Goal: Task Accomplishment & Management: Complete application form

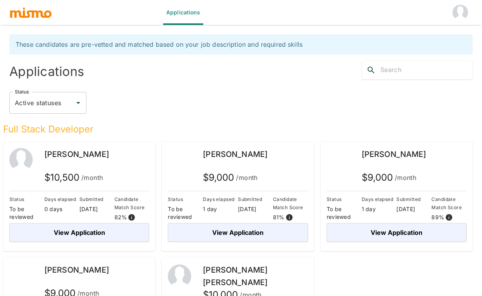
click at [187, 84] on div "Status Active statuses Status" at bounding box center [237, 99] width 469 height 40
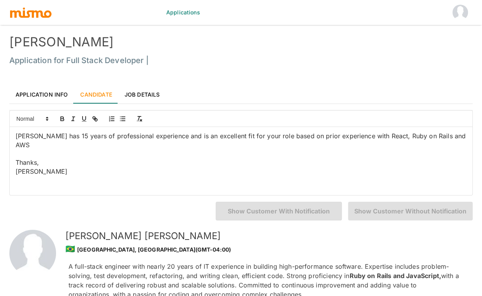
click at [52, 98] on link "Application Info" at bounding box center [41, 94] width 65 height 19
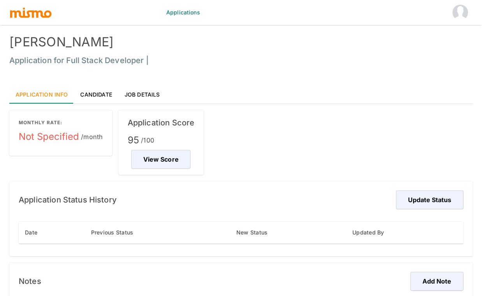
click at [56, 138] on span "Not Specified /month" at bounding box center [61, 136] width 84 height 12
click at [437, 203] on button "Update Status" at bounding box center [429, 199] width 70 height 19
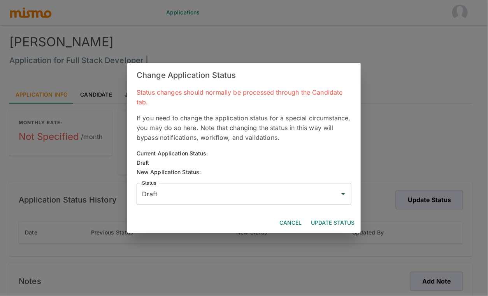
click at [233, 187] on input "Draft" at bounding box center [238, 193] width 196 height 15
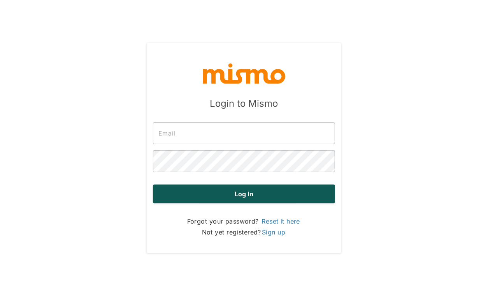
type input "[PERSON_NAME][EMAIL_ADDRESS][DOMAIN_NAME]"
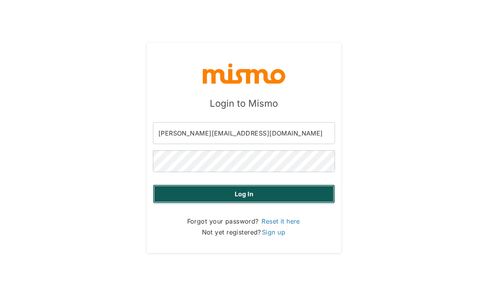
click at [246, 196] on button "Log in" at bounding box center [244, 194] width 182 height 19
